Goal: Task Accomplishment & Management: Use online tool/utility

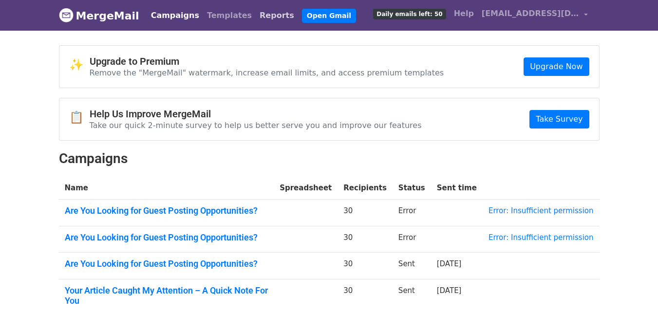
click at [256, 14] on link "Reports" at bounding box center [277, 15] width 42 height 19
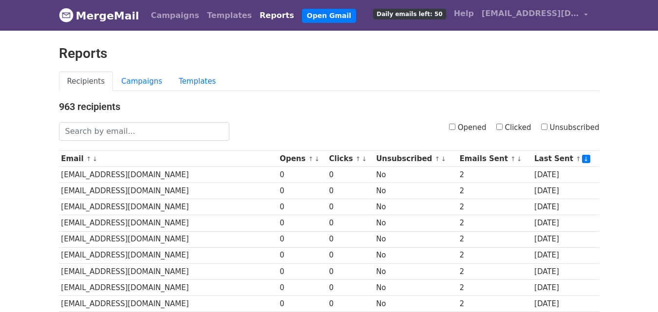
click at [501, 127] on input "Clicked" at bounding box center [499, 127] width 6 height 6
checkbox input "true"
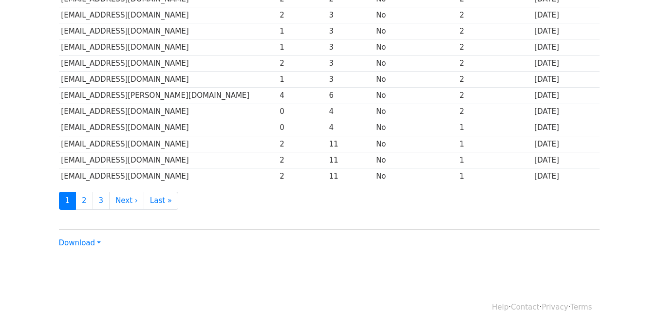
scroll to position [481, 0]
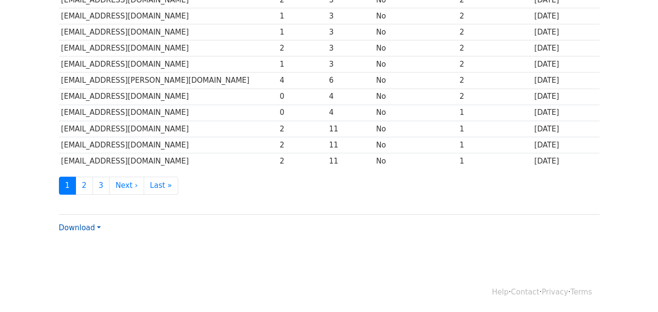
drag, startPoint x: 63, startPoint y: 226, endPoint x: 67, endPoint y: 230, distance: 5.2
click at [64, 226] on link "Download" at bounding box center [80, 227] width 42 height 9
click at [72, 241] on link "CSV" at bounding box center [97, 247] width 77 height 16
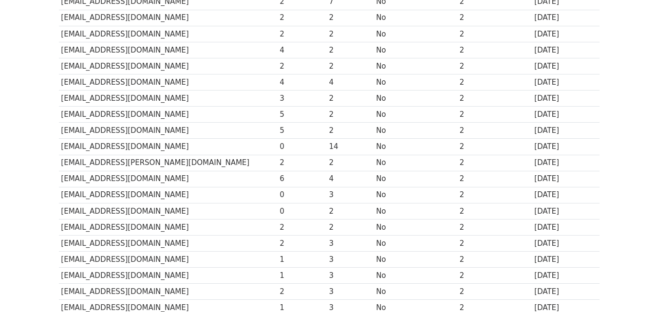
scroll to position [0, 0]
